Goal: Information Seeking & Learning: Learn about a topic

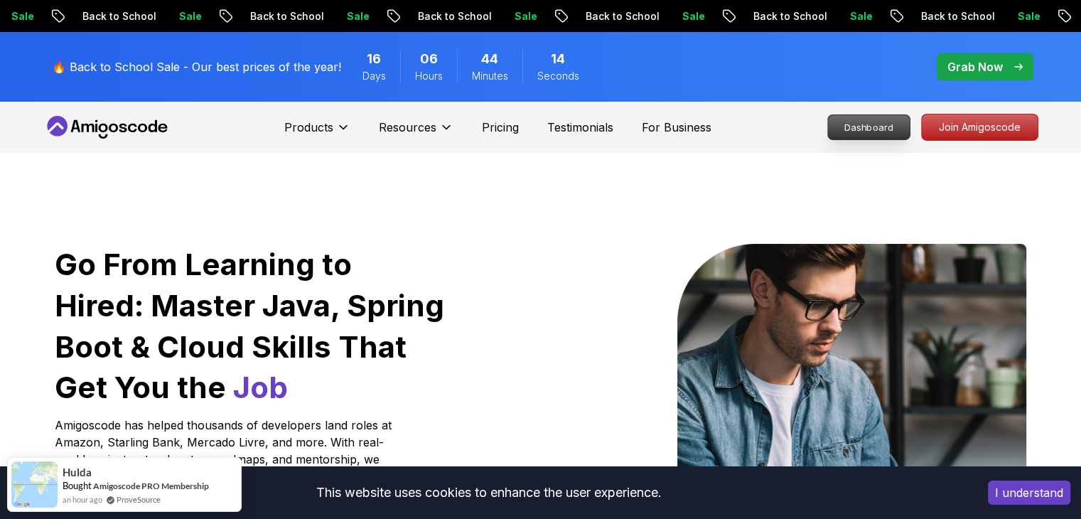
click at [848, 131] on p "Dashboard" at bounding box center [869, 127] width 82 height 24
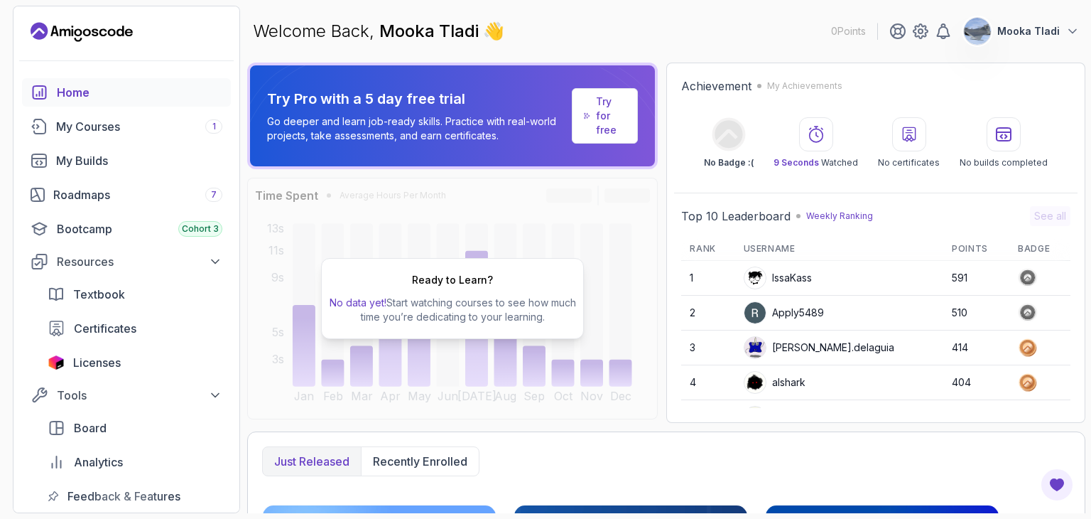
click at [68, 30] on icon "Landing page" at bounding box center [65, 31] width 11 height 7
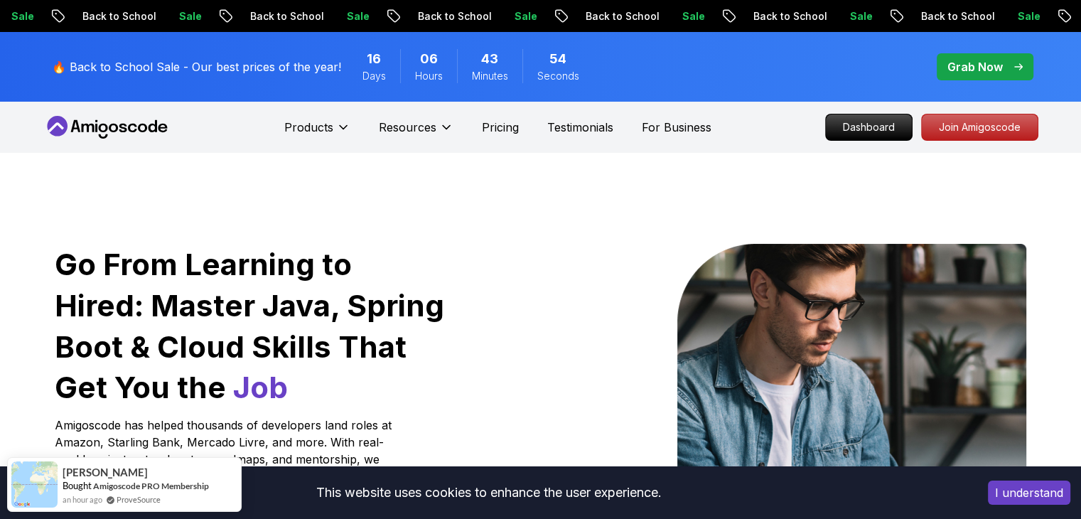
click at [126, 129] on icon at bounding box center [107, 127] width 128 height 23
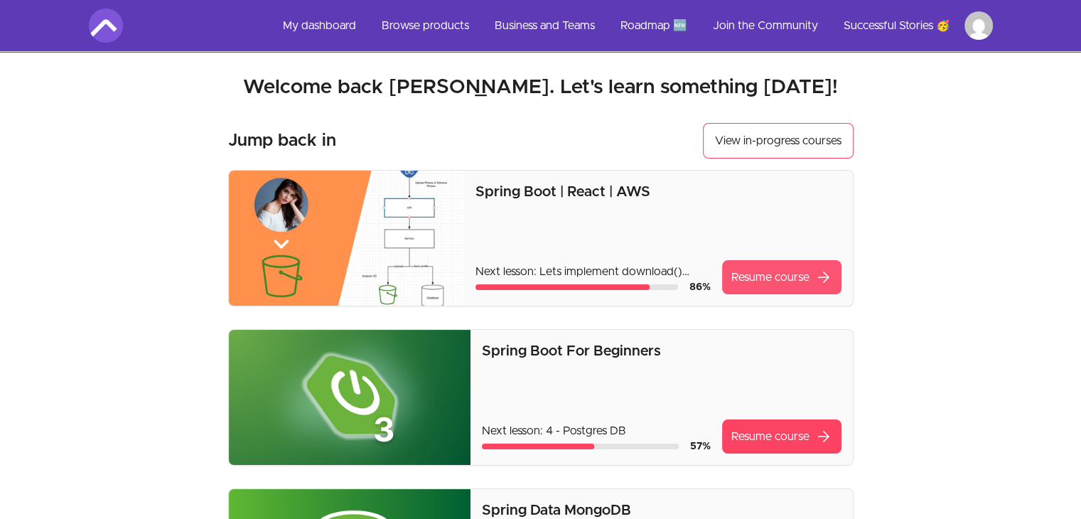
click at [781, 274] on link "Resume course arrow_forward" at bounding box center [781, 277] width 119 height 34
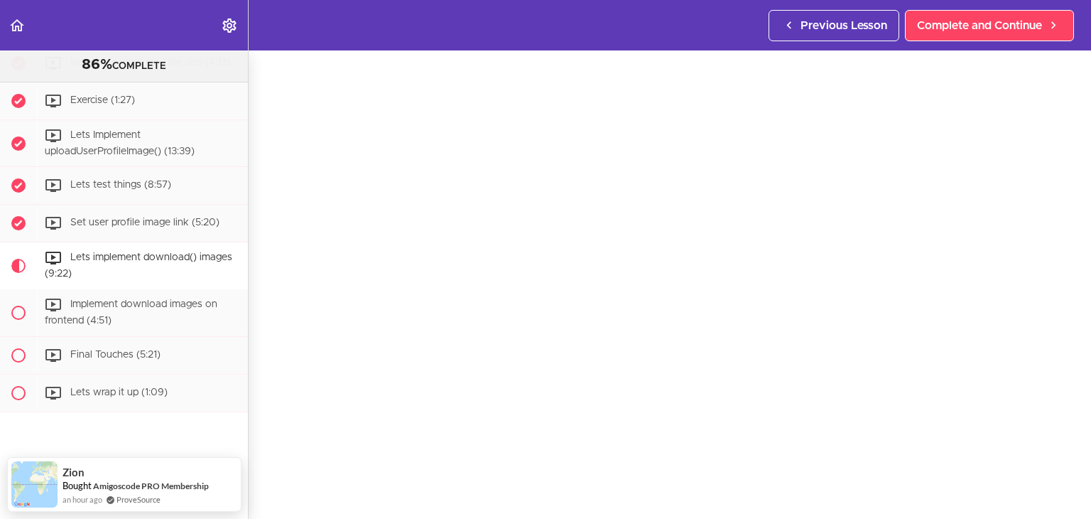
scroll to position [71, 0]
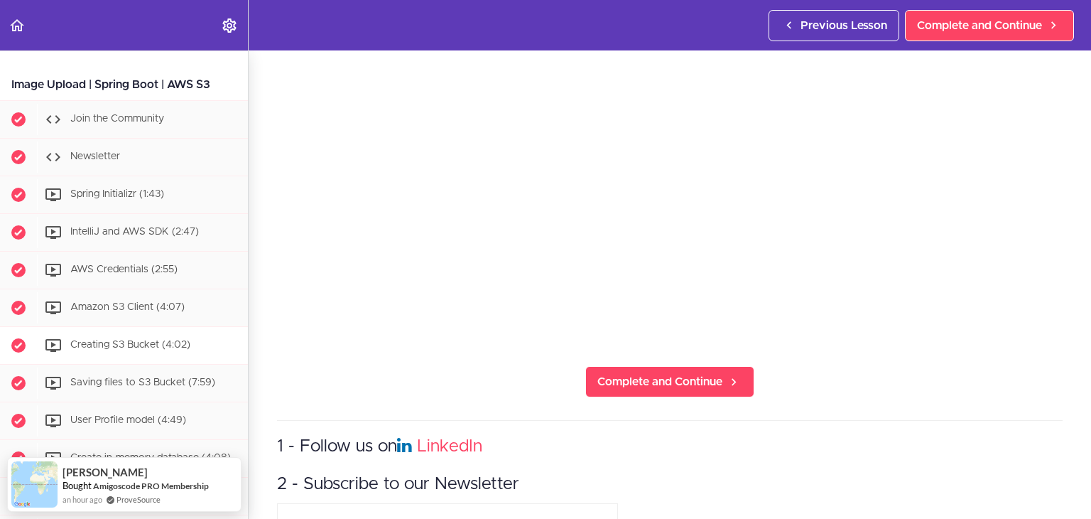
scroll to position [0, 0]
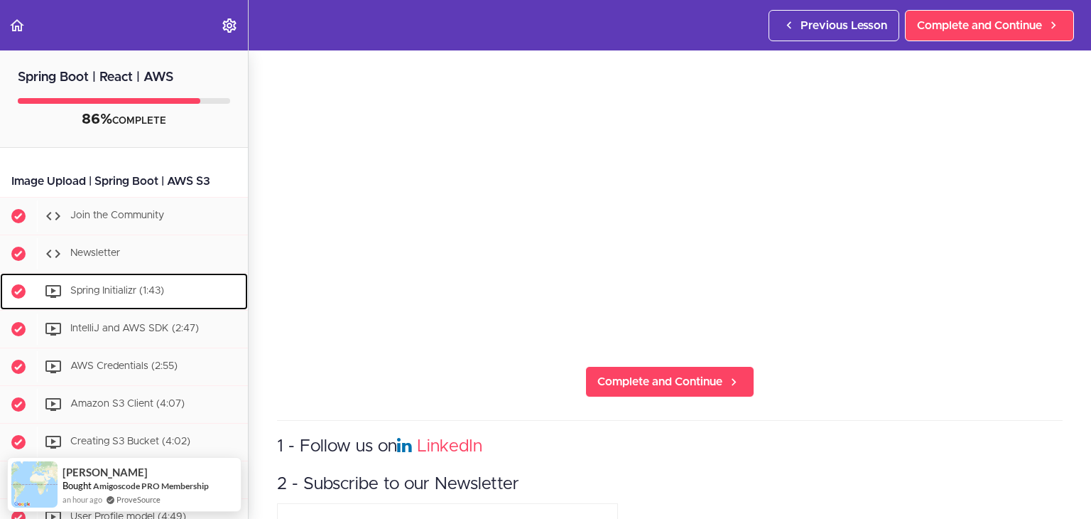
click at [70, 288] on span "Spring Initializr (1:43)" at bounding box center [117, 291] width 94 height 10
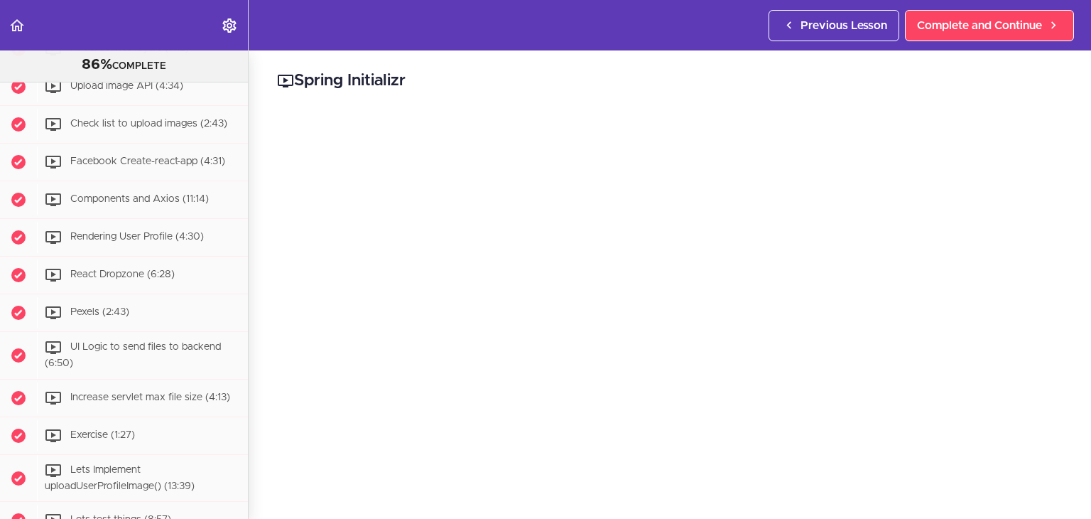
scroll to position [510, 0]
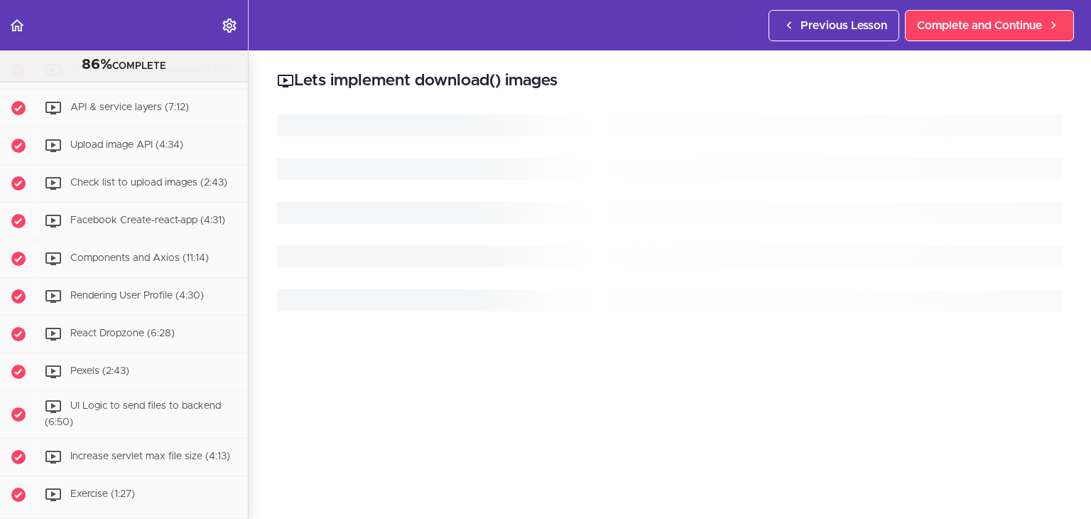
scroll to position [865, 0]
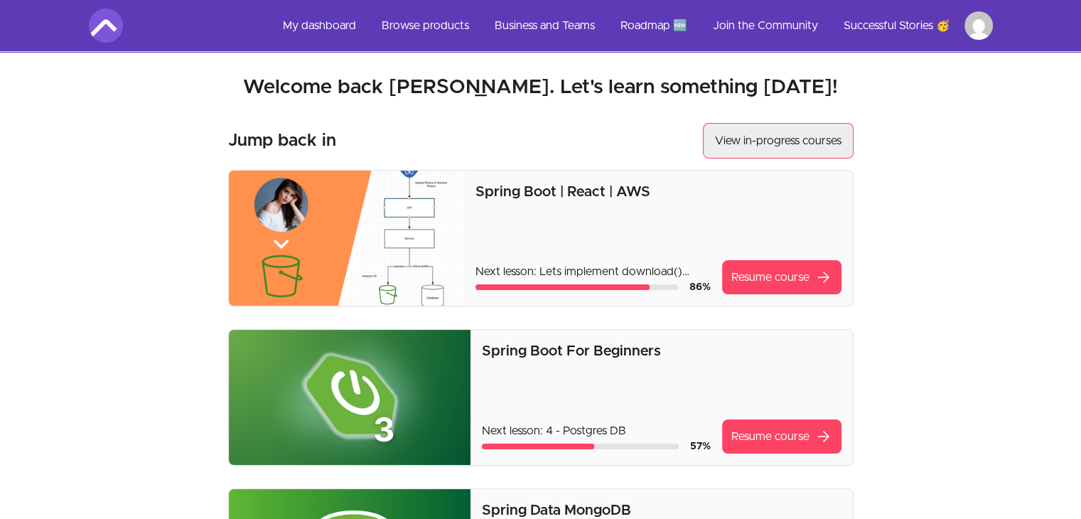
click at [798, 146] on link "View in-progress courses" at bounding box center [778, 141] width 151 height 36
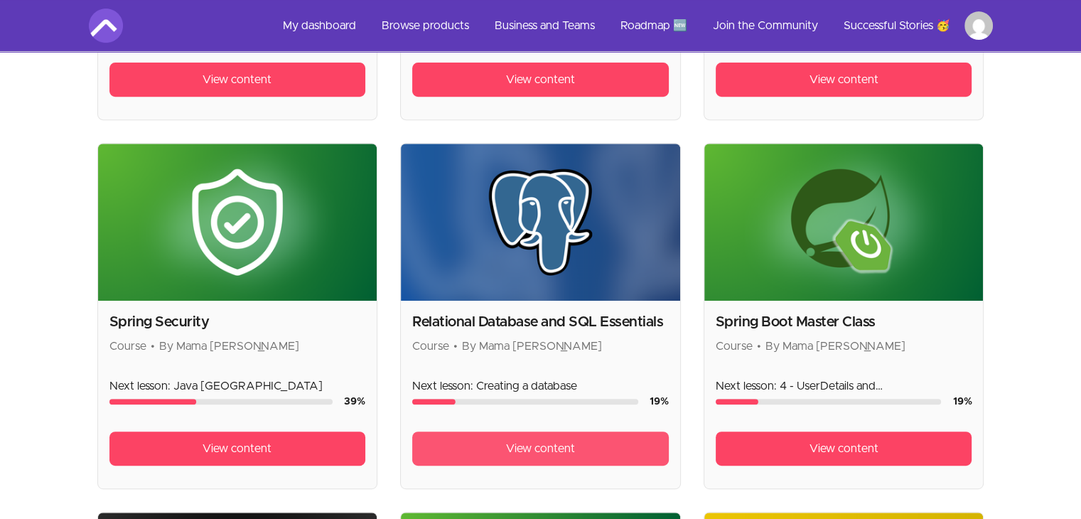
scroll to position [355, 0]
